Goal: Task Accomplishment & Management: Manage account settings

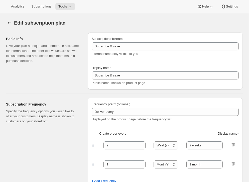
select select "WEEK"
select select "MONTH"
type input "Annual Digital Membership [New]"
type input "Annual Digital Membership"
checkbox input "true"
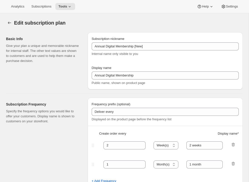
select select "ENABLED"
select select "MONTH"
select select "MONTHDAY"
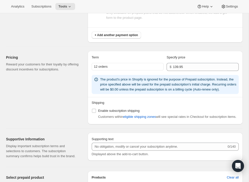
scroll to position [335, 0]
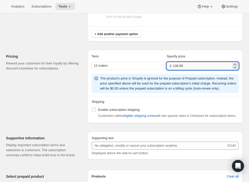
click at [190, 68] on input "139.95" at bounding box center [202, 66] width 58 height 8
click at [189, 67] on input "139.95" at bounding box center [202, 66] width 58 height 8
click at [178, 67] on input "139.95" at bounding box center [202, 66] width 58 height 8
type input "133.95"
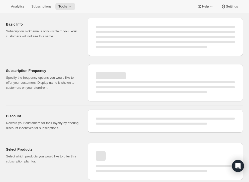
select select "MONTH"
select select "ENABLED"
select select "MONTHDAY"
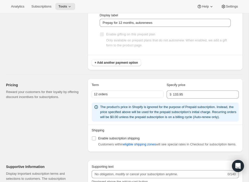
scroll to position [341, 0]
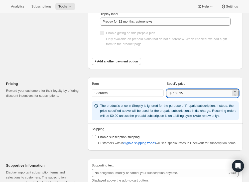
click at [179, 93] on input "133.95" at bounding box center [202, 93] width 58 height 8
type input "124.95"
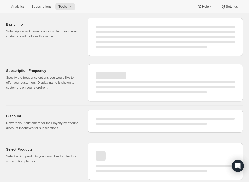
select select "MONTH"
select select "ENABLED"
select select "MONTHDAY"
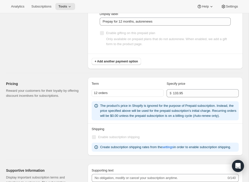
type input "124.95"
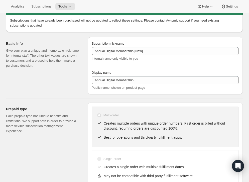
scroll to position [0, 0]
